Goal: Information Seeking & Learning: Learn about a topic

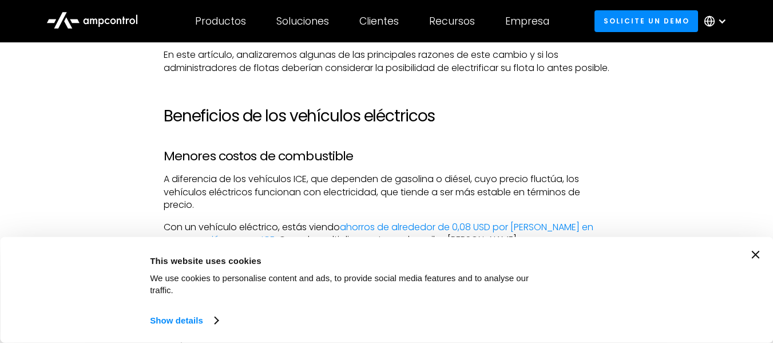
scroll to position [675, 0]
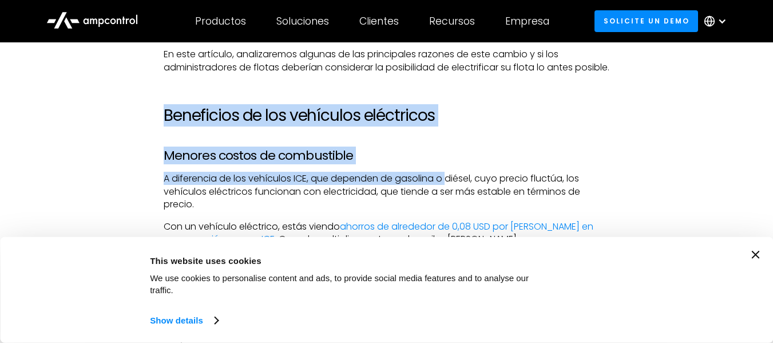
drag, startPoint x: 159, startPoint y: 126, endPoint x: 449, endPoint y: 184, distance: 296.2
click at [759, 258] on icon "Close banner" at bounding box center [755, 254] width 8 height 8
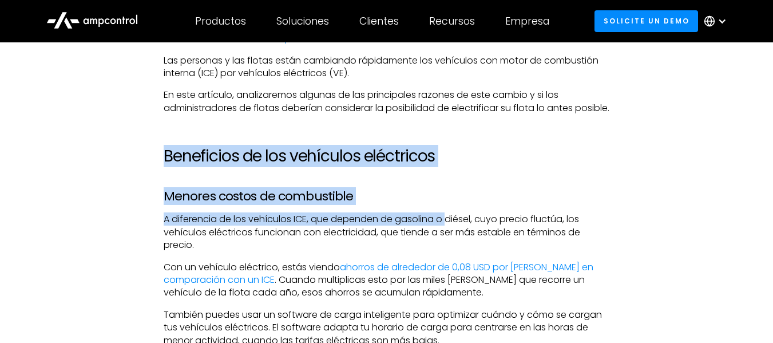
scroll to position [663, 0]
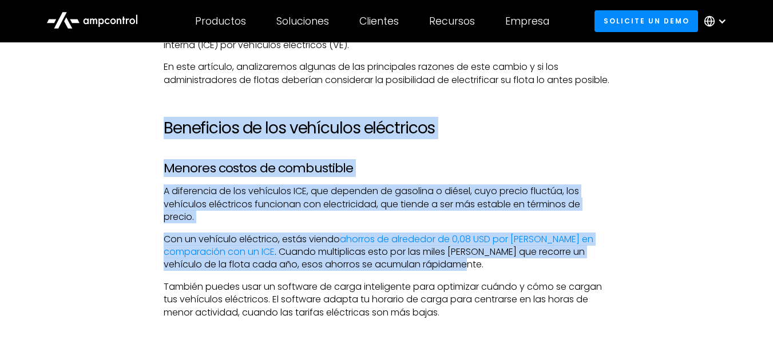
drag, startPoint x: 165, startPoint y: 137, endPoint x: 452, endPoint y: 278, distance: 319.9
copy div "Beneficios de los vehículos eléctricos Menores costos de combustible A diferenc…"
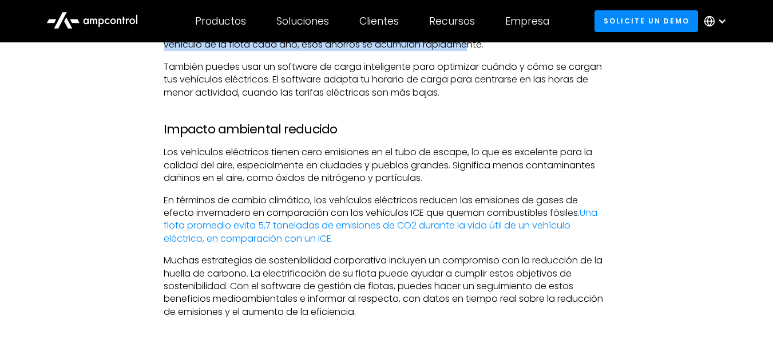
scroll to position [883, 0]
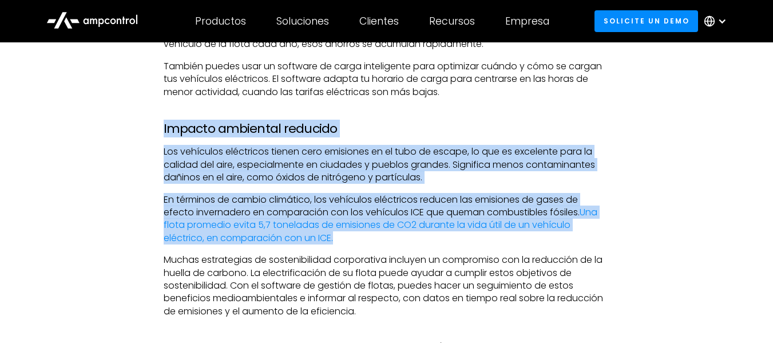
drag, startPoint x: 161, startPoint y: 136, endPoint x: 401, endPoint y: 256, distance: 269.3
copy div "Impacto ambiental reducido Los vehículos eléctricos tienen cero emisiones en el…"
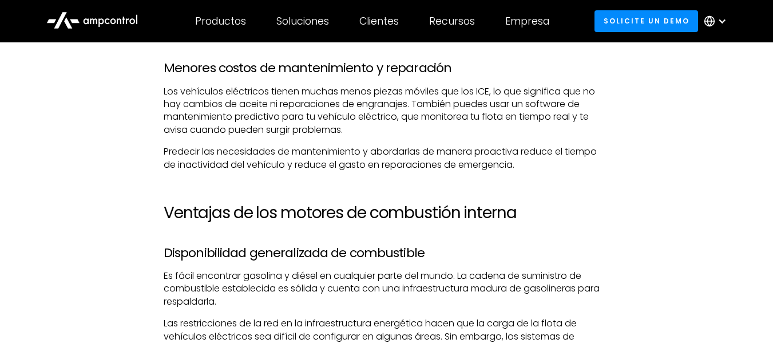
scroll to position [1163, 0]
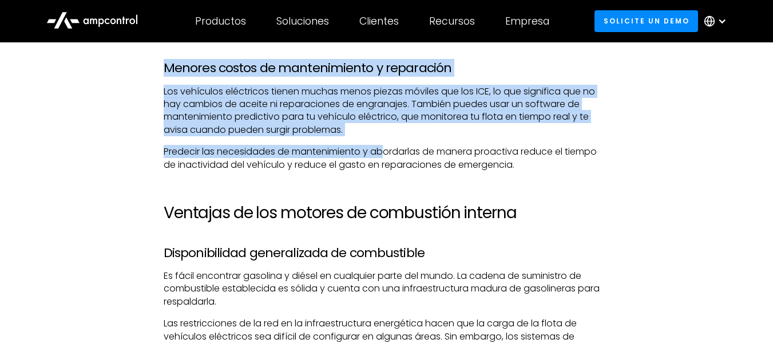
drag, startPoint x: 159, startPoint y: 79, endPoint x: 388, endPoint y: 150, distance: 239.9
copy div "Menores costos de mantenimiento y reparación Los vehículos eléctricos tienen mu…"
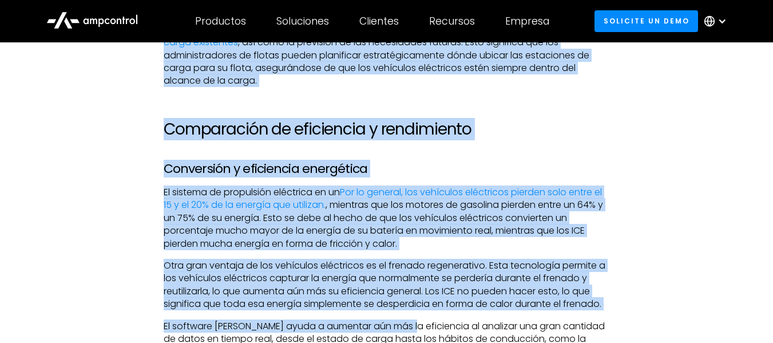
scroll to position [1968, 0]
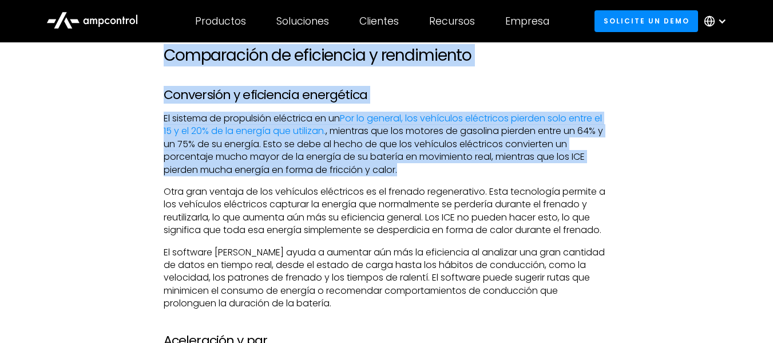
drag, startPoint x: 160, startPoint y: 114, endPoint x: 407, endPoint y: 179, distance: 255.5
copy div "Loremips do sit ametcon ad elitseddoe tempori Utlaboreetdolo magnaaliquae ad mi…"
